Goal: Information Seeking & Learning: Find contact information

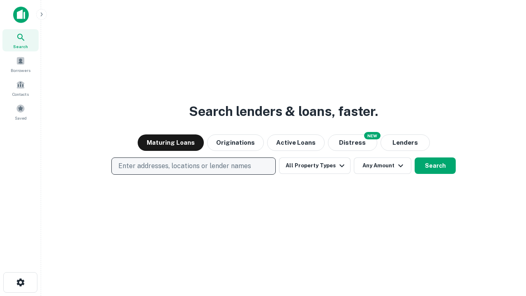
click at [193, 166] on p "Enter addresses, locations or lender names" at bounding box center [184, 166] width 133 height 10
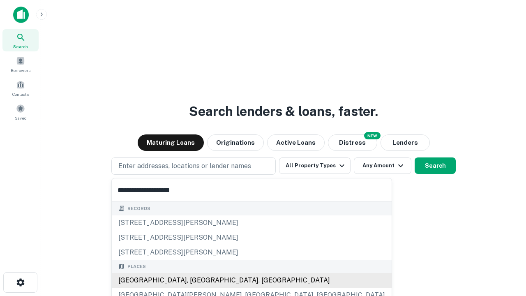
click at [197, 280] on div "[GEOGRAPHIC_DATA], [GEOGRAPHIC_DATA], [GEOGRAPHIC_DATA]" at bounding box center [252, 280] width 280 height 15
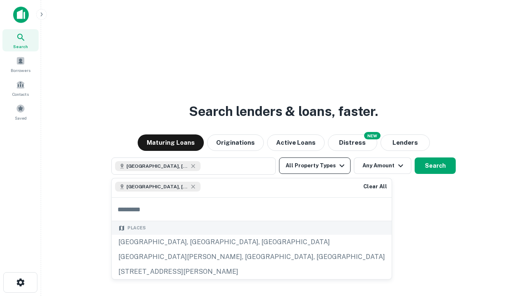
click at [315, 166] on button "All Property Types" at bounding box center [315, 165] width 72 height 16
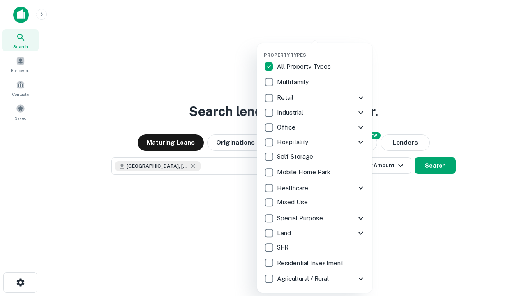
click at [322, 50] on button "button" at bounding box center [321, 50] width 115 height 0
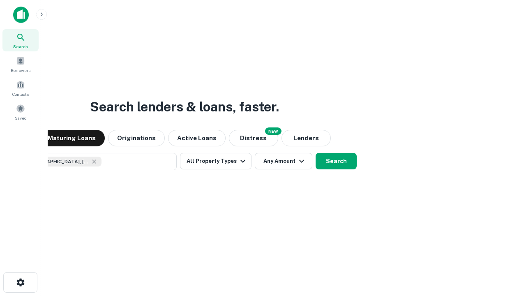
scroll to position [13, 0]
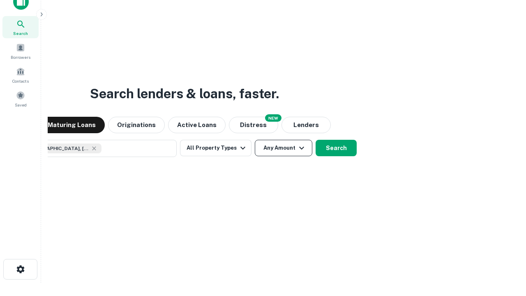
click at [255, 140] on button "Any Amount" at bounding box center [284, 148] width 58 height 16
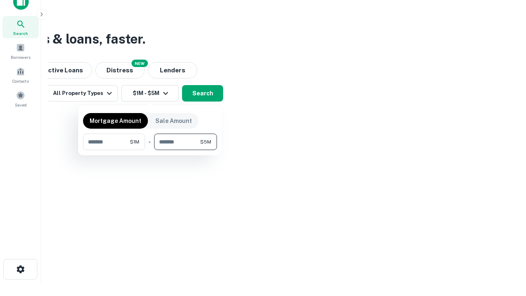
type input "*******"
click at [150, 150] on button "button" at bounding box center [150, 150] width 134 height 0
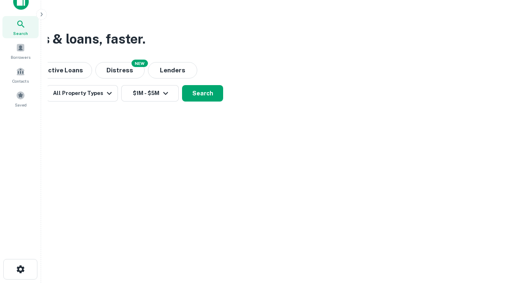
scroll to position [13, 0]
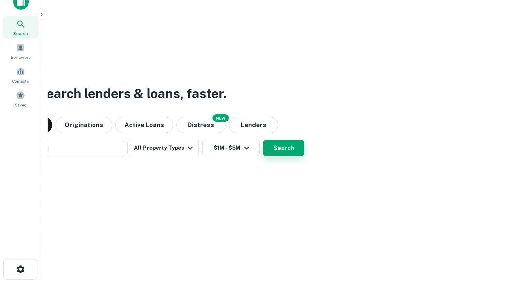
click at [263, 140] on button "Search" at bounding box center [283, 148] width 41 height 16
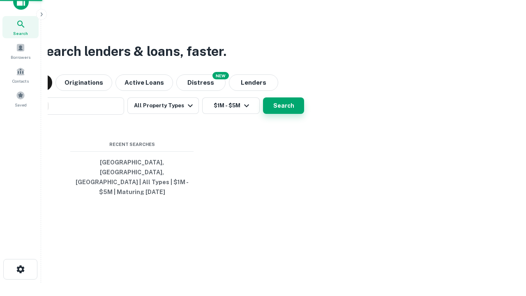
scroll to position [27, 233]
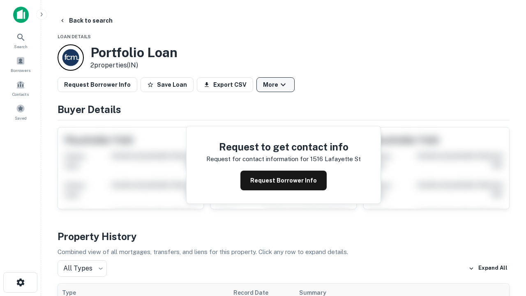
click at [276, 85] on button "More" at bounding box center [276, 84] width 38 height 15
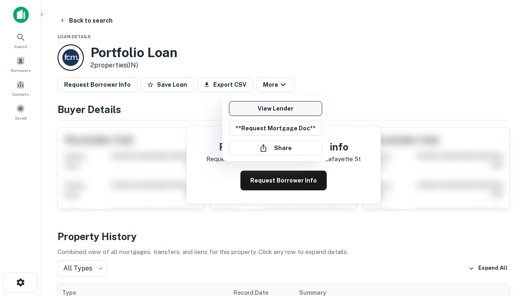
click at [276, 109] on link "View Lender" at bounding box center [275, 108] width 93 height 15
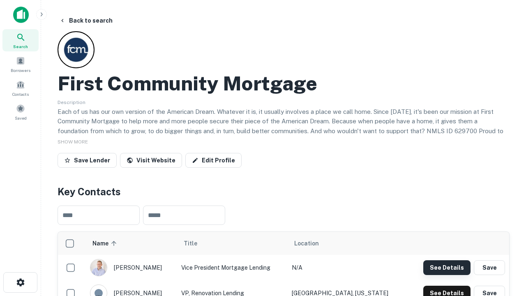
click at [447, 267] on button "See Details" at bounding box center [447, 267] width 47 height 15
